Goal: Task Accomplishment & Management: Manage account settings

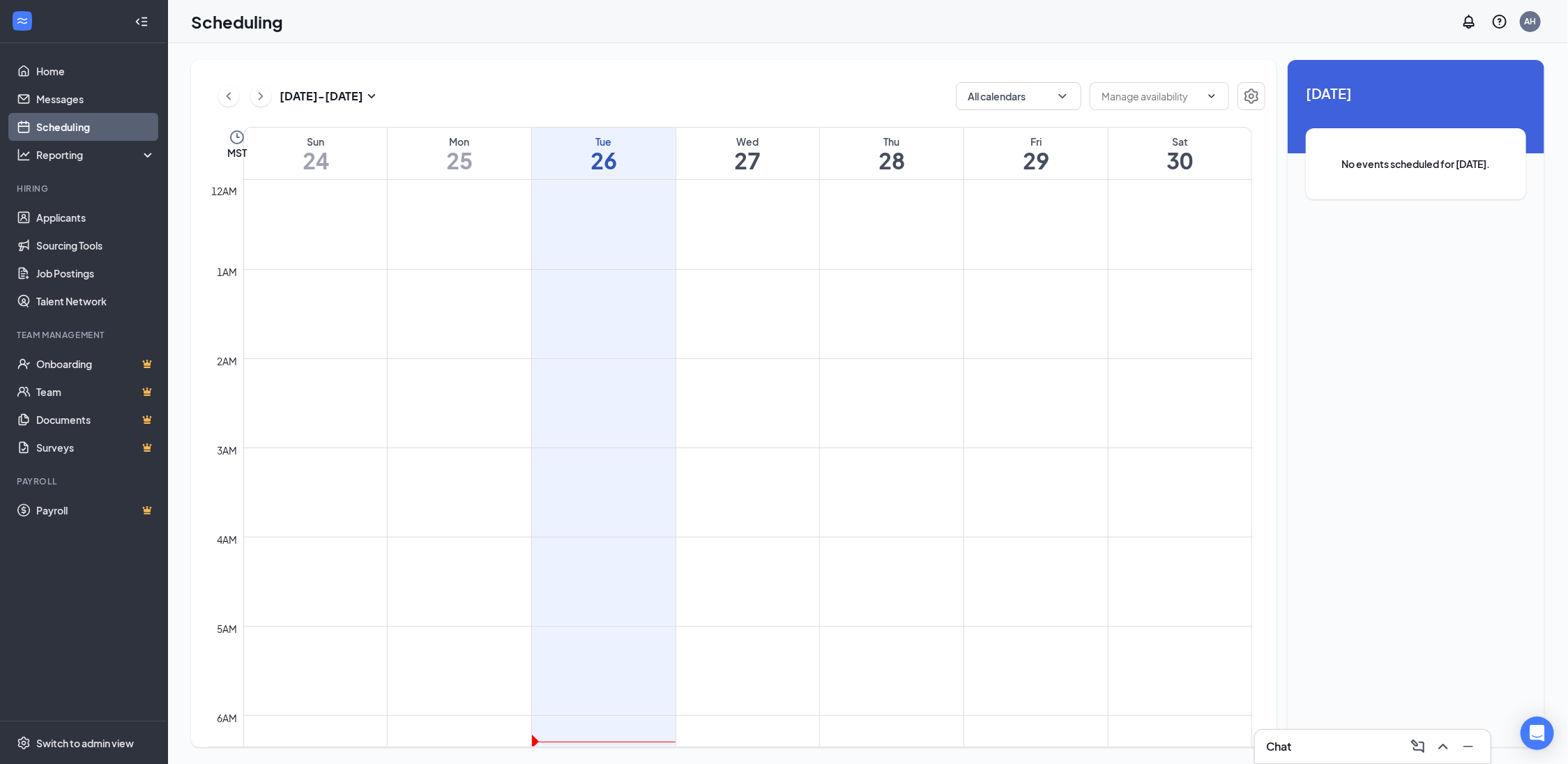
scroll to position [82, 0]
click at [770, 154] on h1 "27" at bounding box center [748, 161] width 144 height 24
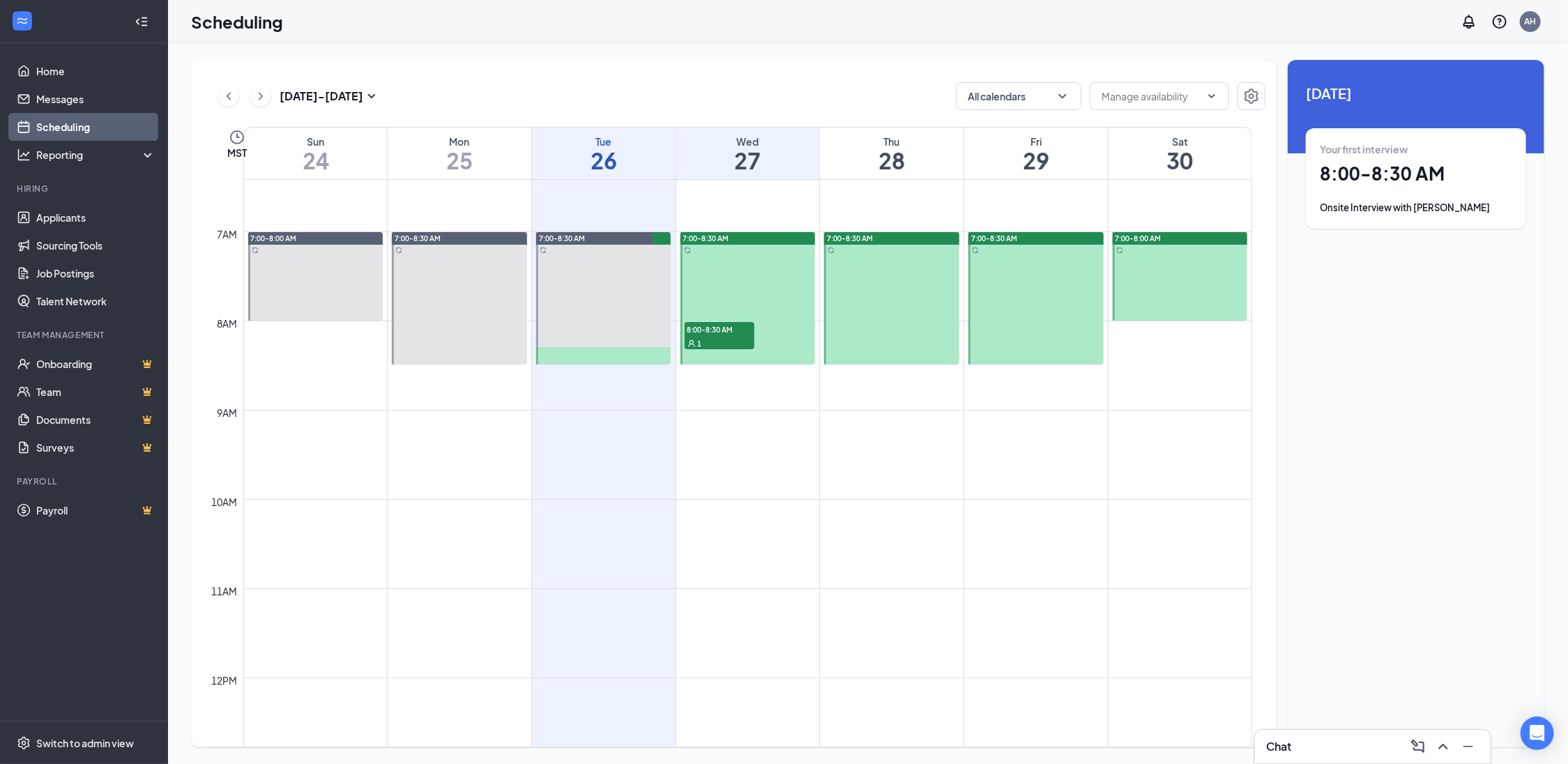
scroll to position [573, 0]
click at [712, 325] on span "8:00-8:30 AM" at bounding box center [719, 328] width 70 height 14
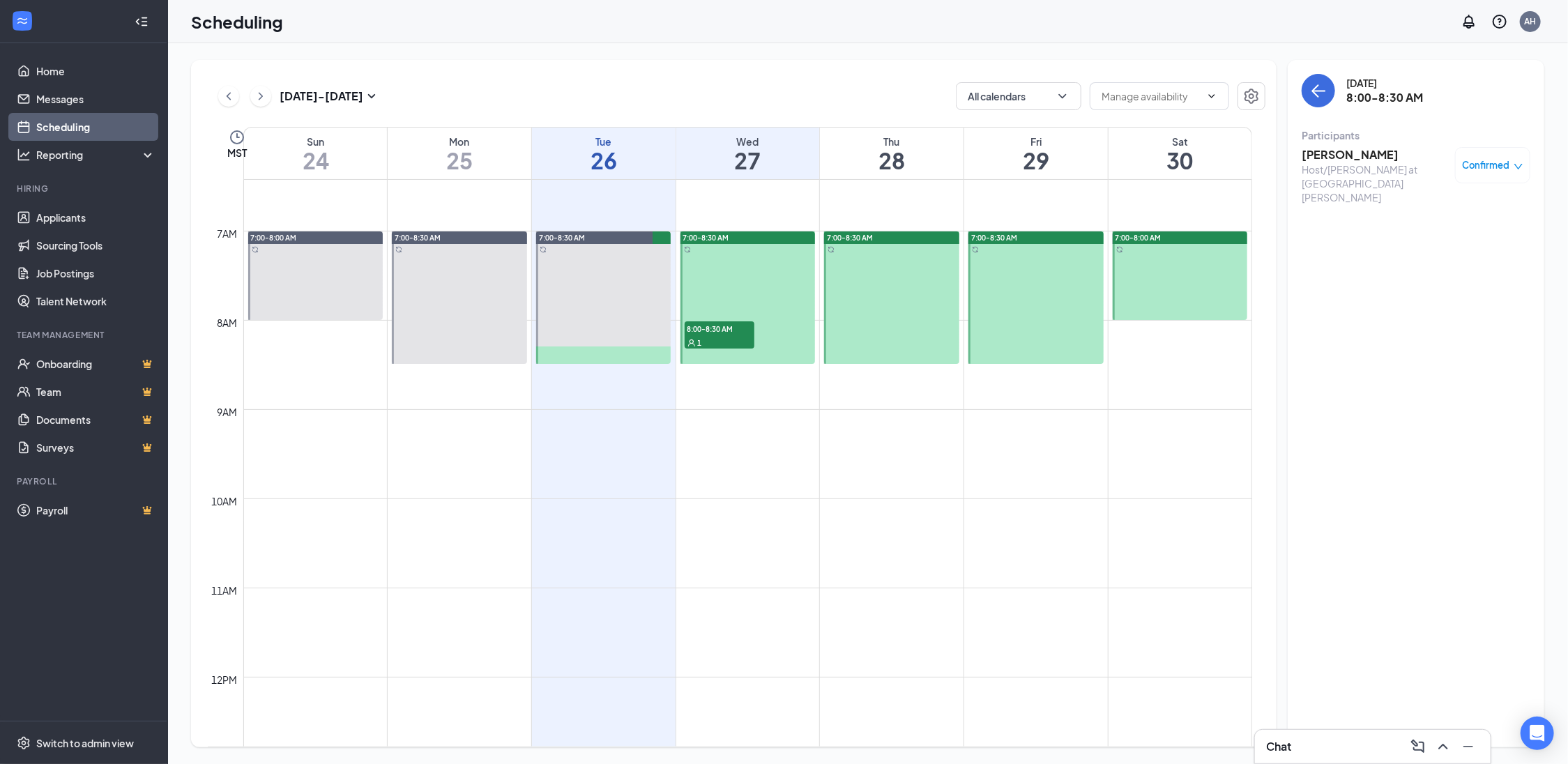
click at [1521, 165] on icon "down" at bounding box center [1518, 167] width 10 height 10
click at [1438, 289] on div "Request Reschedule Mark complete Mark as no-show Cancel" at bounding box center [1450, 247] width 145 height 127
click at [1432, 279] on span "Cancel" at bounding box center [1429, 281] width 33 height 15
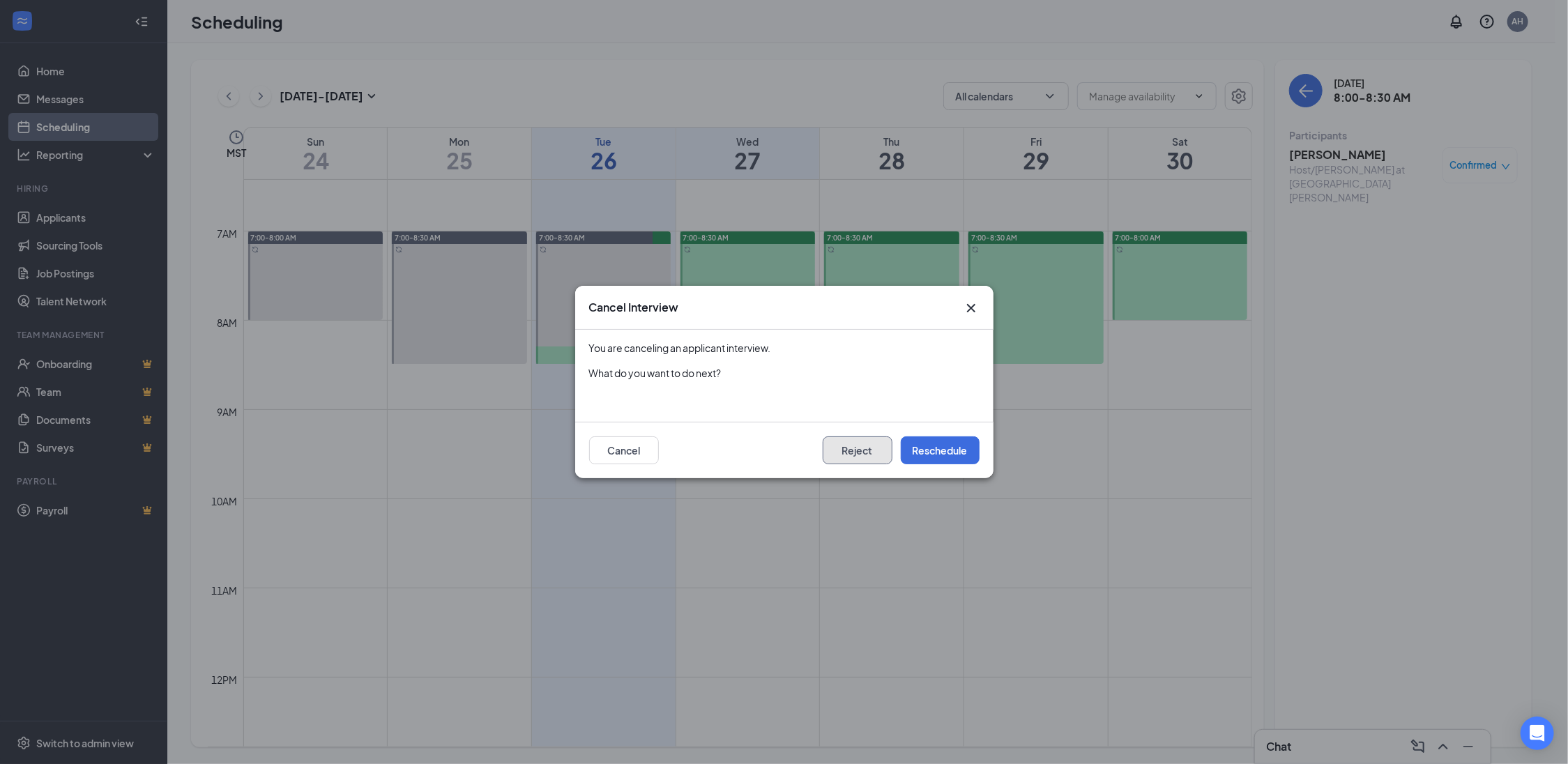
click at [880, 452] on button "Reject" at bounding box center [858, 451] width 70 height 28
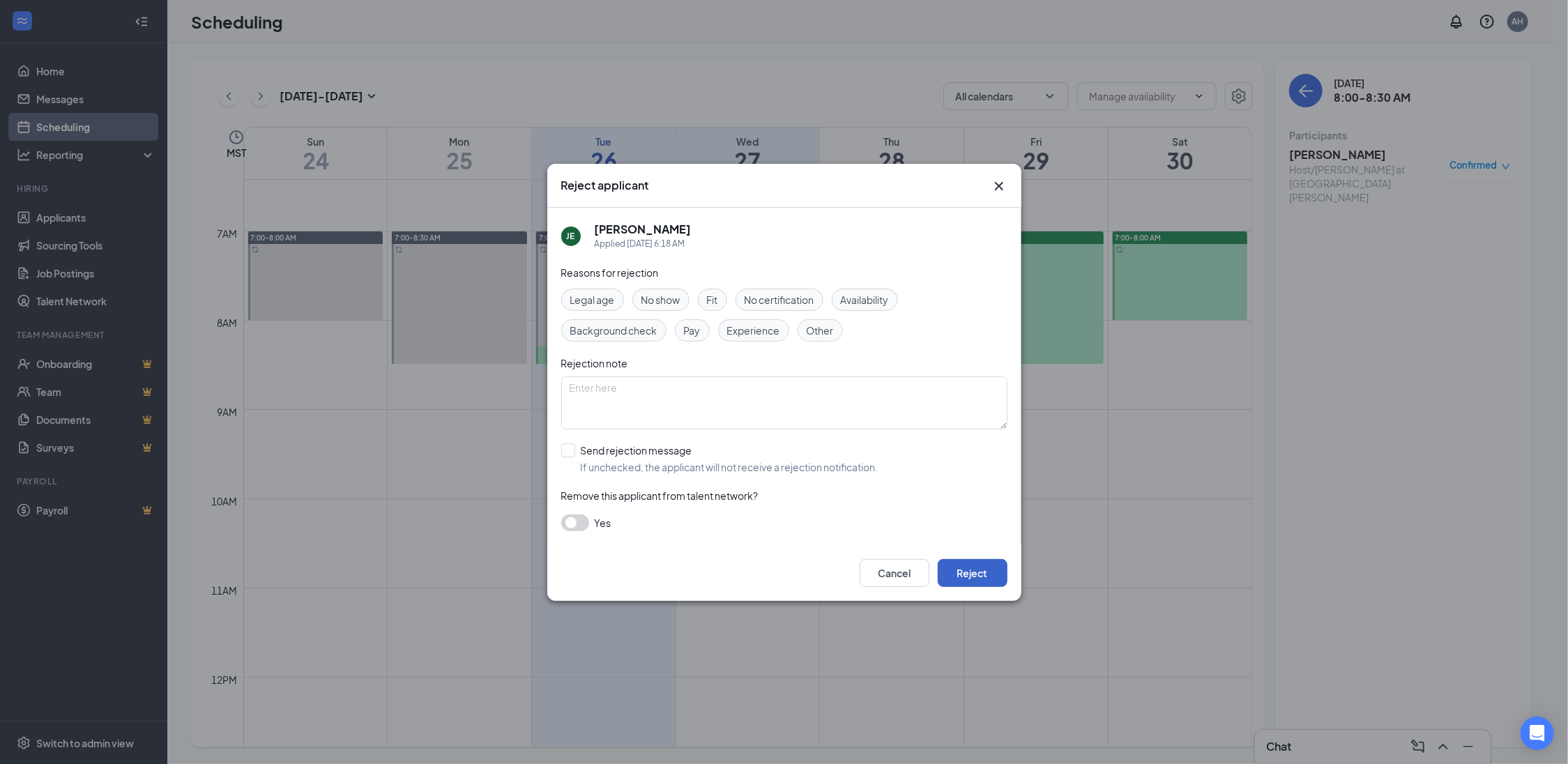
click at [960, 574] on button "Reject" at bounding box center [973, 573] width 70 height 28
